Goal: Task Accomplishment & Management: Manage account settings

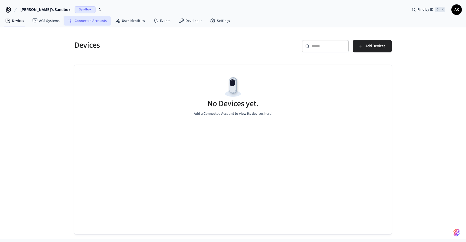
click at [86, 19] on link "Connected Accounts" at bounding box center [87, 20] width 47 height 9
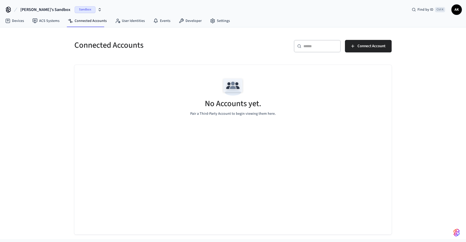
click at [79, 9] on div "Sandbox" at bounding box center [88, 9] width 27 height 7
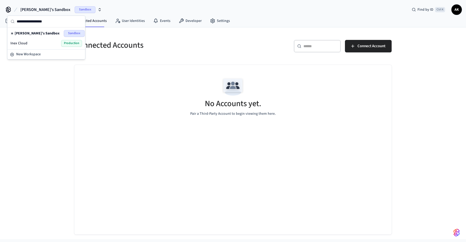
click at [140, 9] on div "[PERSON_NAME]'s Sandbox Sandbox Find by ID Ctrl K AK" at bounding box center [233, 7] width 466 height 15
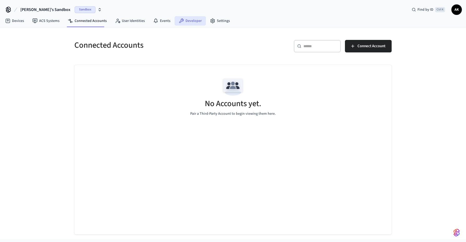
click at [186, 20] on link "Developer" at bounding box center [190, 20] width 31 height 9
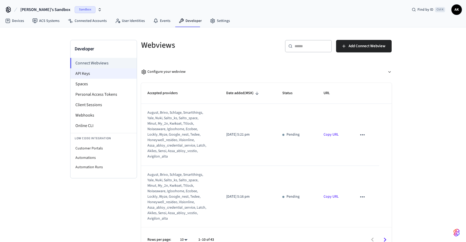
click at [97, 73] on li "API Keys" at bounding box center [103, 73] width 66 height 10
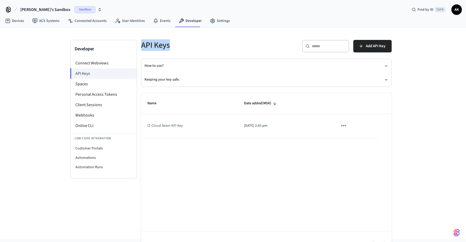
drag, startPoint x: 171, startPoint y: 50, endPoint x: 139, endPoint y: 49, distance: 32.9
click at [139, 49] on div "API Keys" at bounding box center [199, 45] width 128 height 23
copy h5 "API Keys"
drag, startPoint x: 119, startPoint y: 62, endPoint x: 113, endPoint y: 63, distance: 6.0
click at [113, 63] on li "Connect Webviews" at bounding box center [103, 63] width 66 height 10
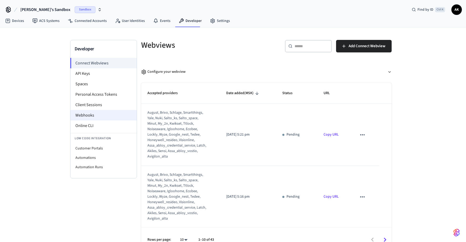
click at [93, 111] on li "Webhooks" at bounding box center [103, 115] width 66 height 10
click at [87, 114] on li "Webhooks" at bounding box center [103, 115] width 66 height 10
click at [189, 45] on h5 "Webviews" at bounding box center [202, 45] width 122 height 11
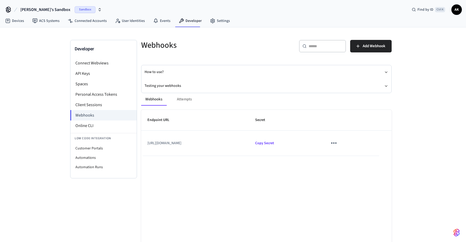
click at [162, 46] on h5 "Webhooks" at bounding box center [202, 45] width 122 height 11
click at [162, 45] on h5 "Webhooks" at bounding box center [202, 45] width 122 height 11
copy h5 "Webhooks"
click at [338, 141] on icon "sticky table" at bounding box center [334, 143] width 8 height 8
click at [362, 152] on li "Edit" at bounding box center [370, 158] width 25 height 14
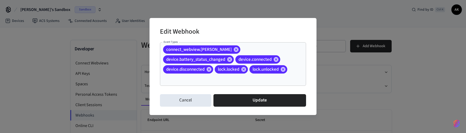
click at [360, 81] on div "Edit Webhook Event Types connect_webview.login_succeeded device.battery_status_…" at bounding box center [233, 66] width 466 height 133
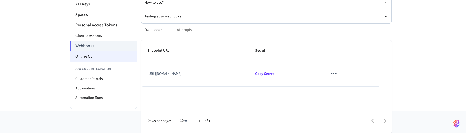
scroll to position [33, 0]
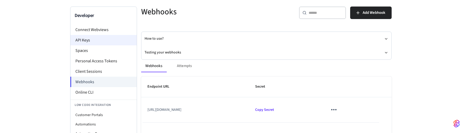
click at [89, 41] on li "API Keys" at bounding box center [103, 40] width 66 height 10
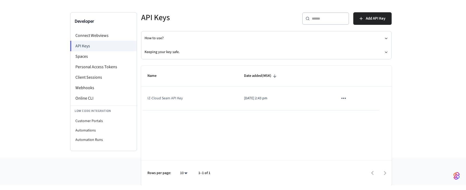
scroll to position [29, 0]
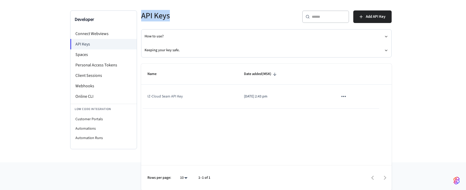
drag, startPoint x: 185, startPoint y: 17, endPoint x: 138, endPoint y: 14, distance: 47.3
click at [138, 14] on div "API Keys" at bounding box center [199, 15] width 128 height 23
copy h5 "API Keys"
